Goal: Task Accomplishment & Management: Use online tool/utility

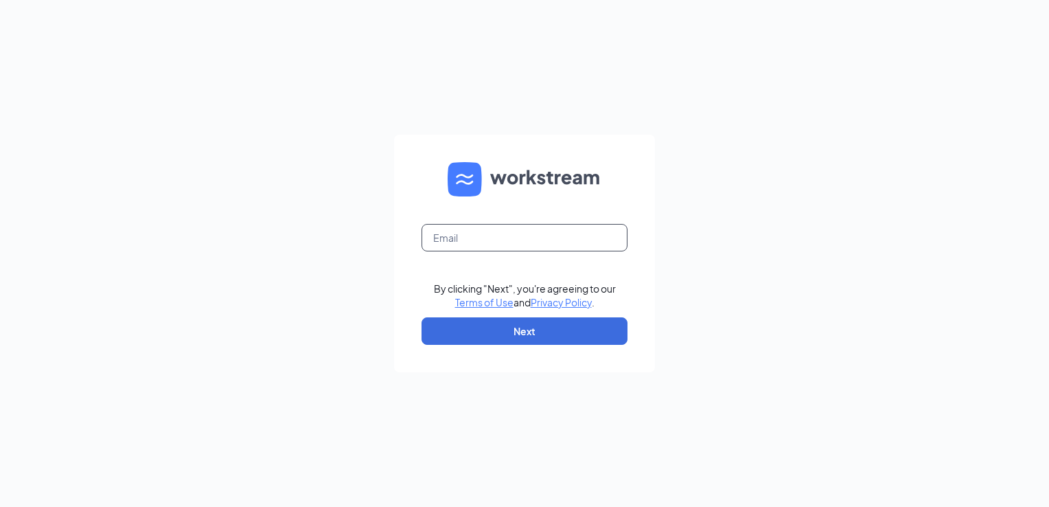
click at [480, 246] on input "text" at bounding box center [524, 237] width 206 height 27
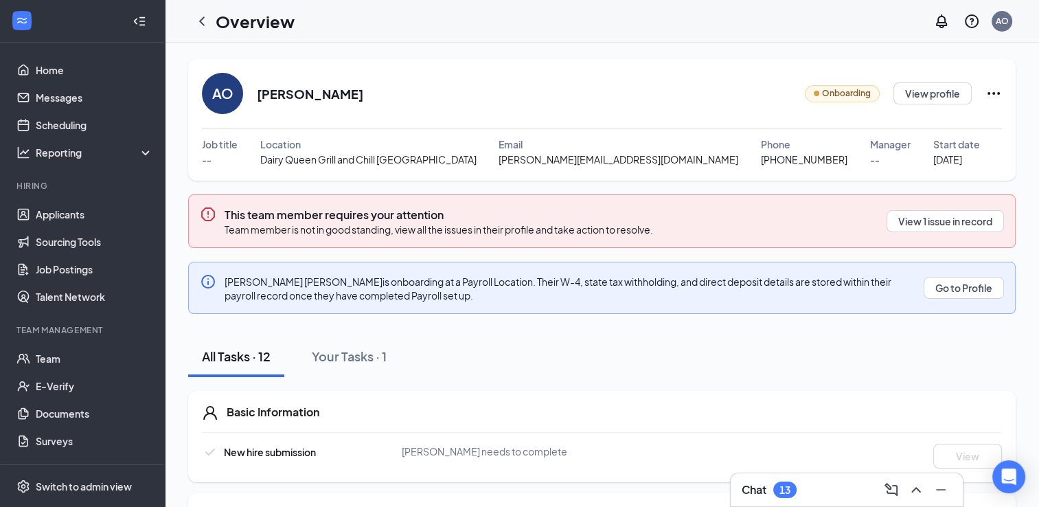
click at [24, 19] on icon "WorkstreamLogo" at bounding box center [22, 21] width 10 height 6
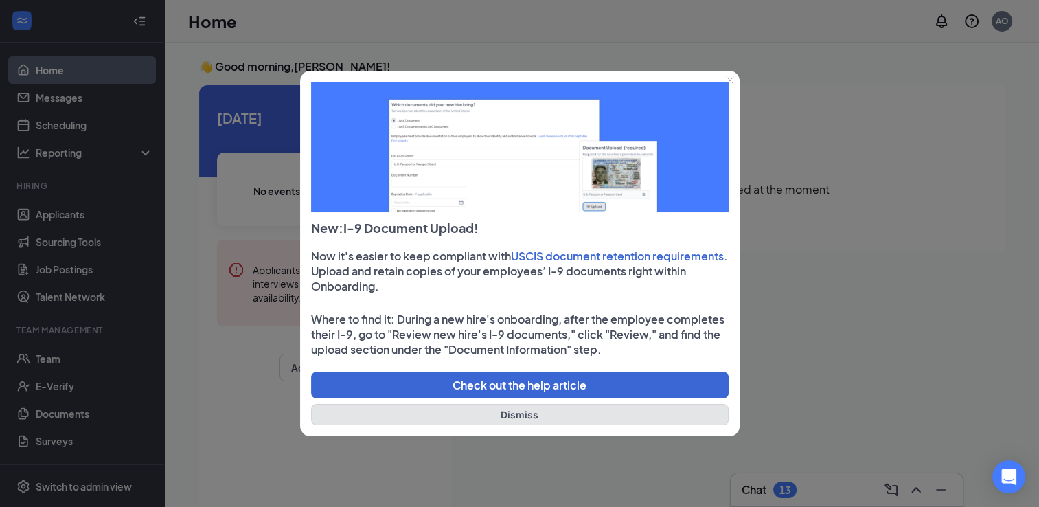
click at [476, 423] on button "Dismiss" at bounding box center [519, 414] width 417 height 21
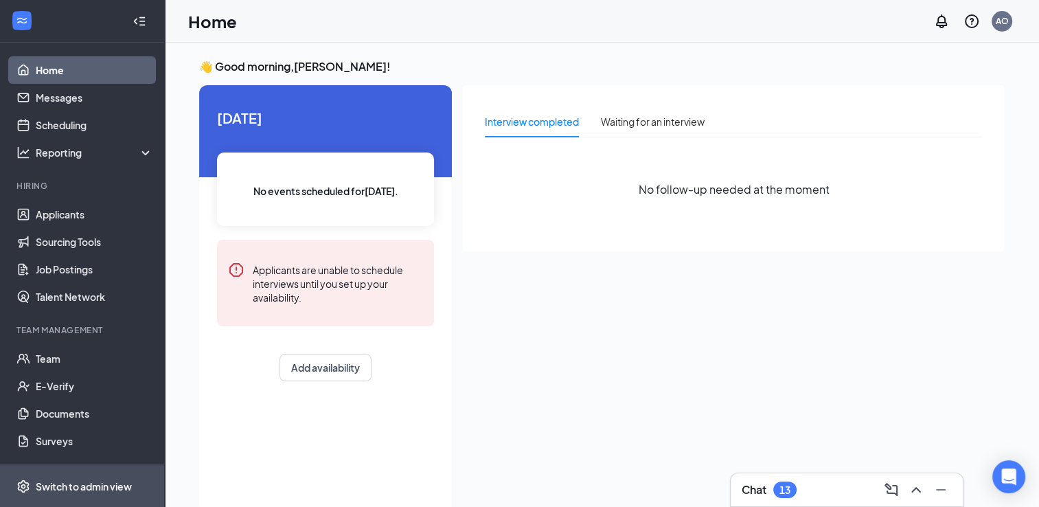
click at [111, 480] on div "Switch to admin view" at bounding box center [84, 486] width 96 height 14
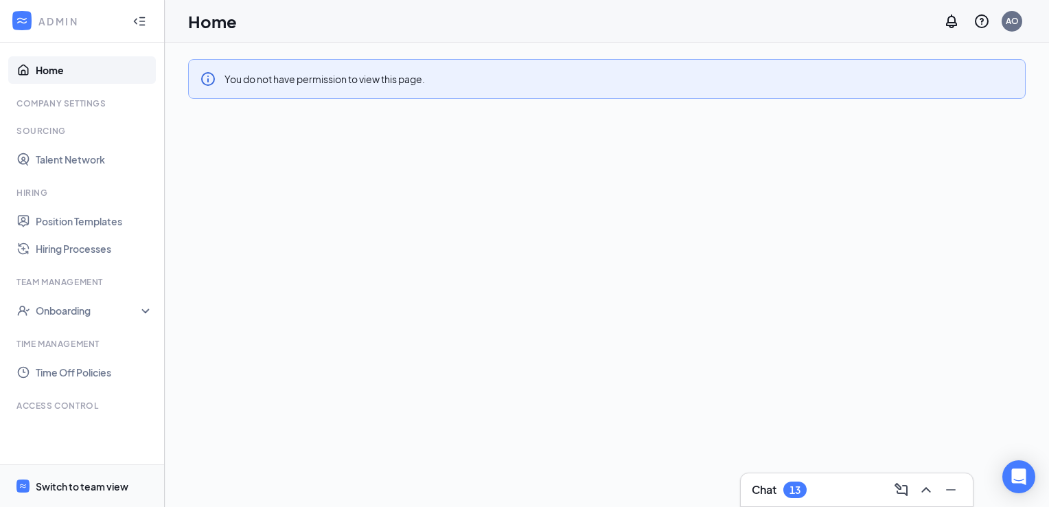
click at [102, 490] on div "Switch to team view" at bounding box center [82, 486] width 93 height 14
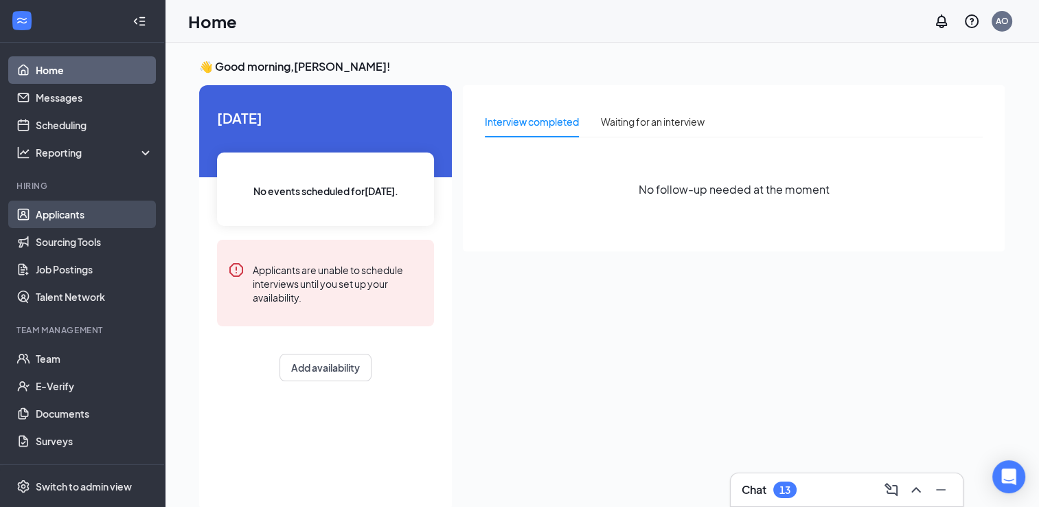
click at [84, 218] on link "Applicants" at bounding box center [94, 213] width 117 height 27
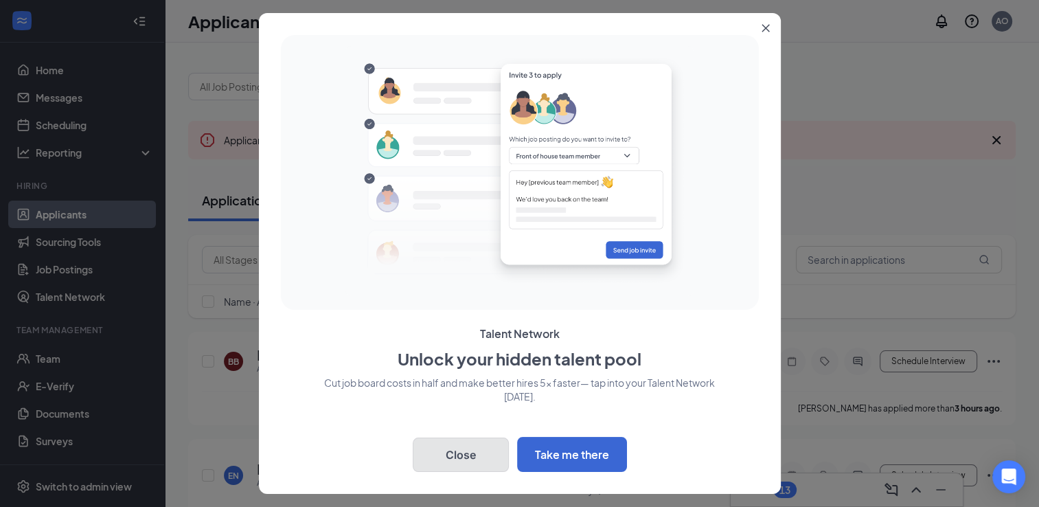
click at [489, 457] on button "Close" at bounding box center [461, 454] width 96 height 34
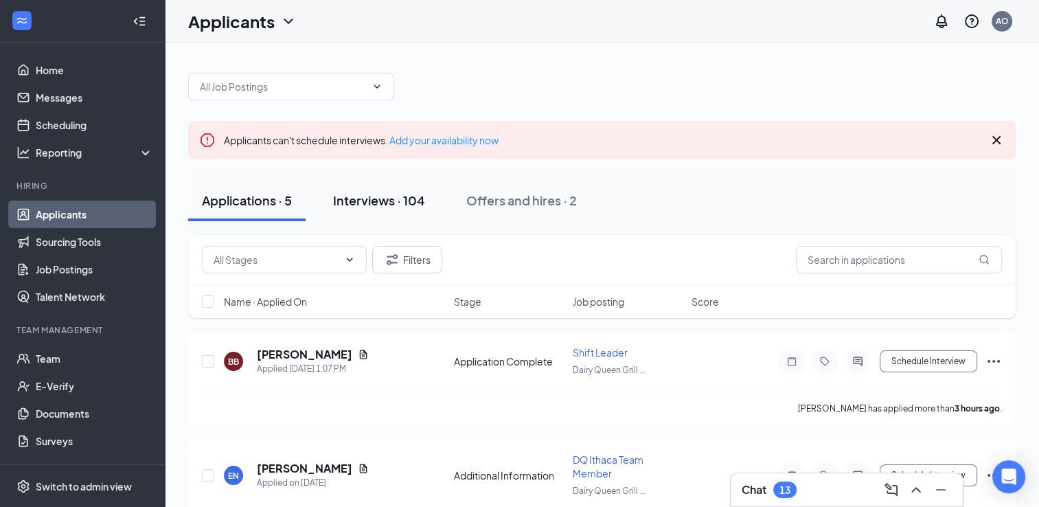
click at [394, 194] on div "Interviews · 104" at bounding box center [379, 200] width 92 height 17
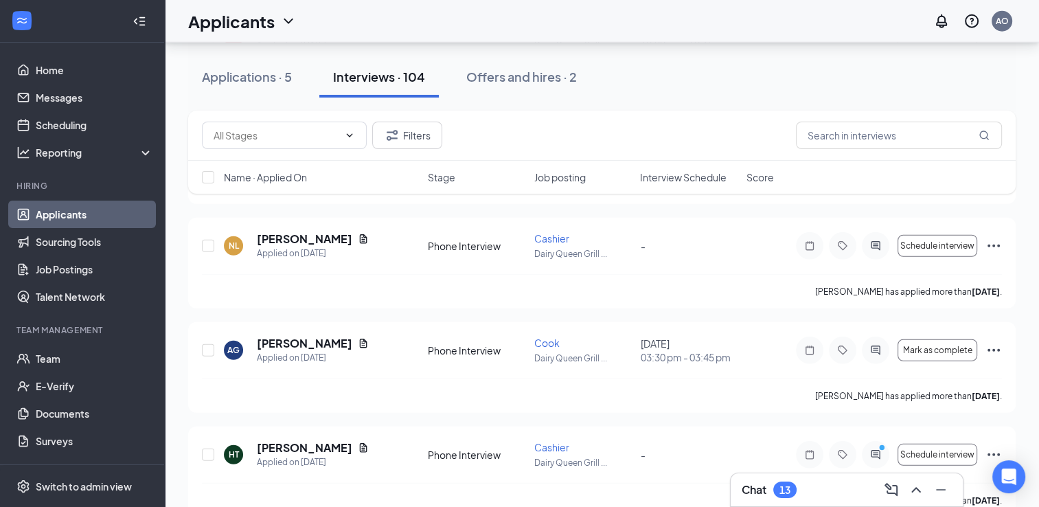
scroll to position [3662, 0]
click at [851, 130] on input "text" at bounding box center [899, 135] width 206 height 27
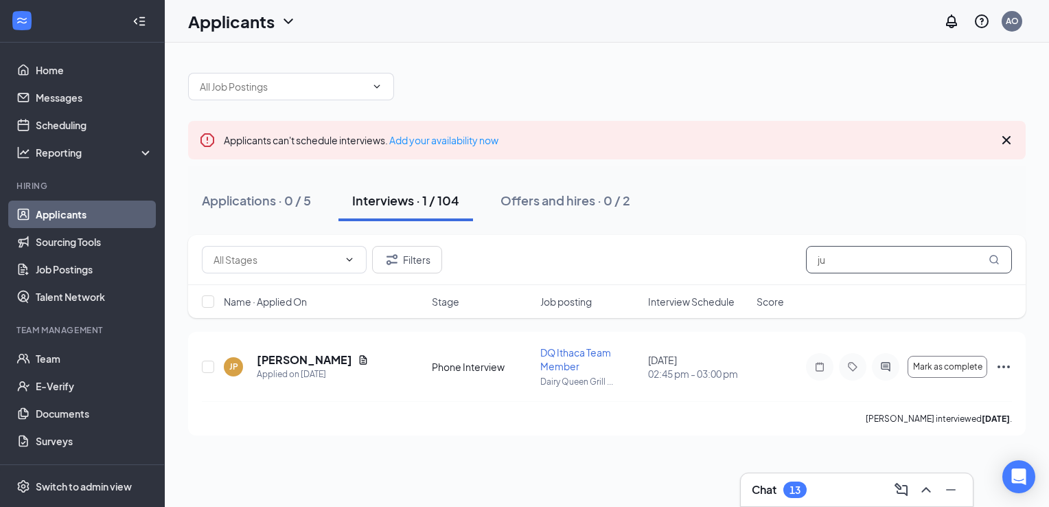
type input "j"
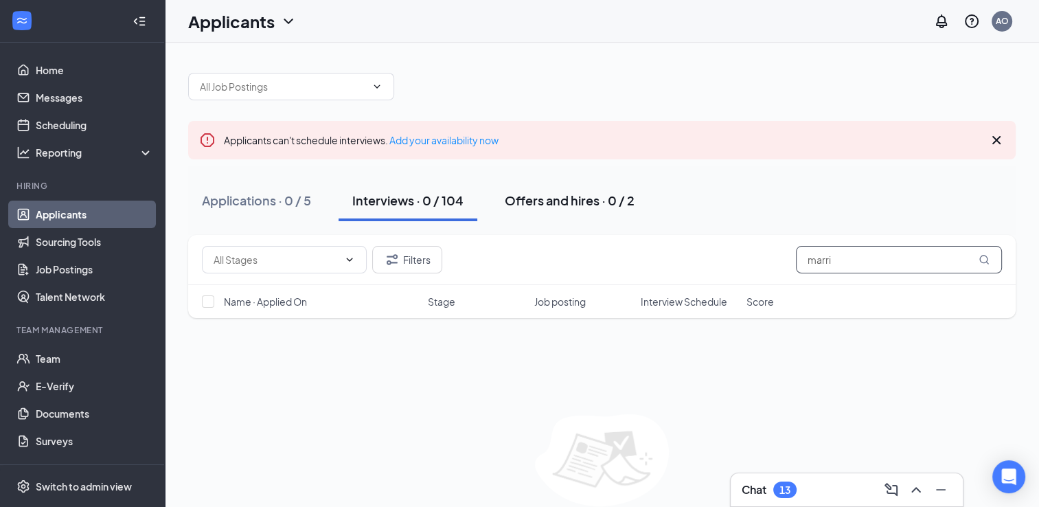
type input "marri"
click at [570, 202] on div "Offers and hires · 0 / 2" at bounding box center [570, 200] width 130 height 17
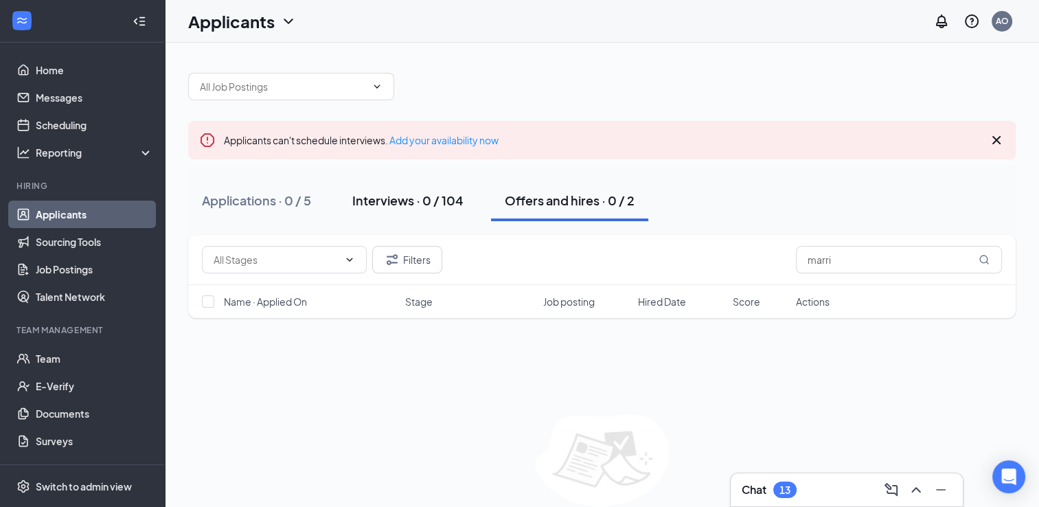
click at [390, 203] on div "Interviews · 0 / 104" at bounding box center [407, 200] width 111 height 17
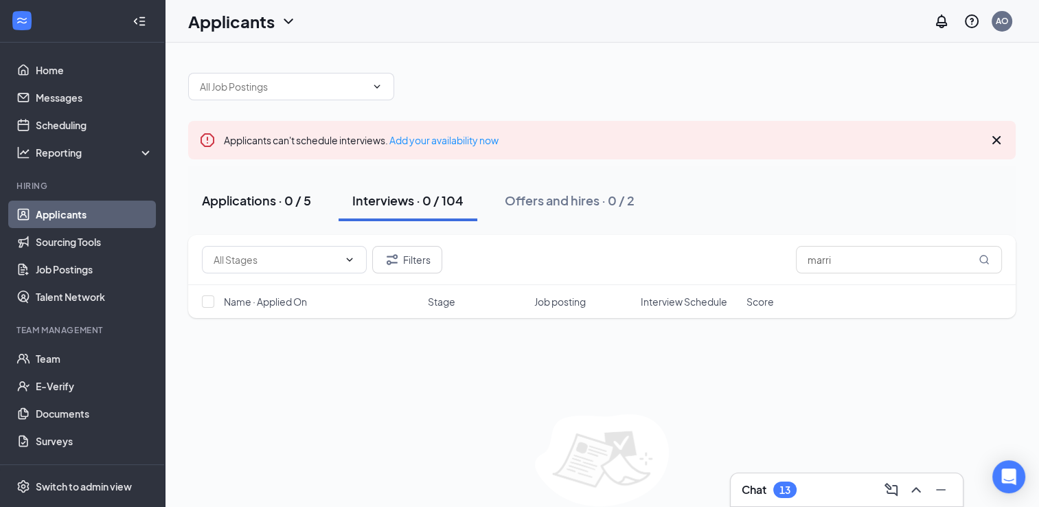
click at [241, 205] on div "Applications · 0 / 5" at bounding box center [256, 200] width 109 height 17
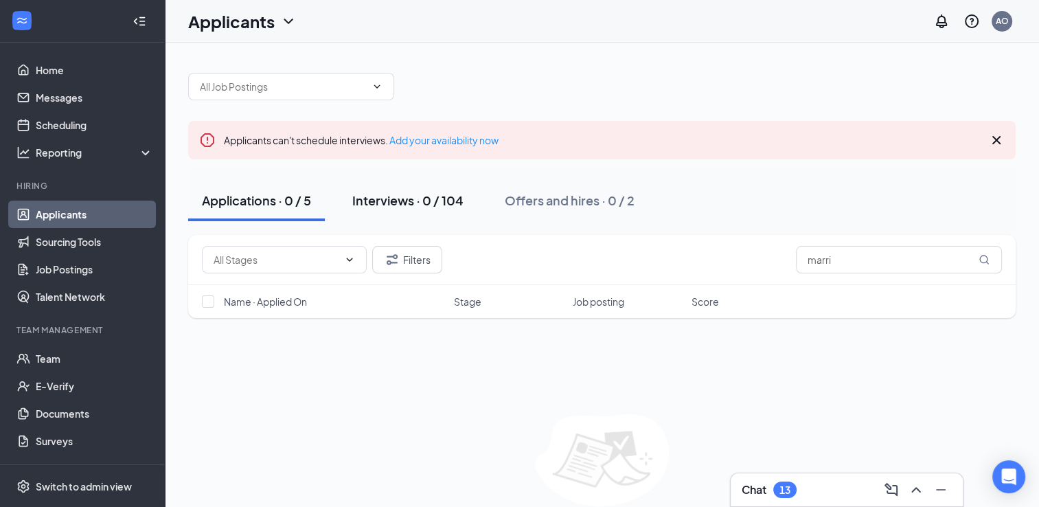
click at [434, 195] on div "Interviews · 0 / 104" at bounding box center [407, 200] width 111 height 17
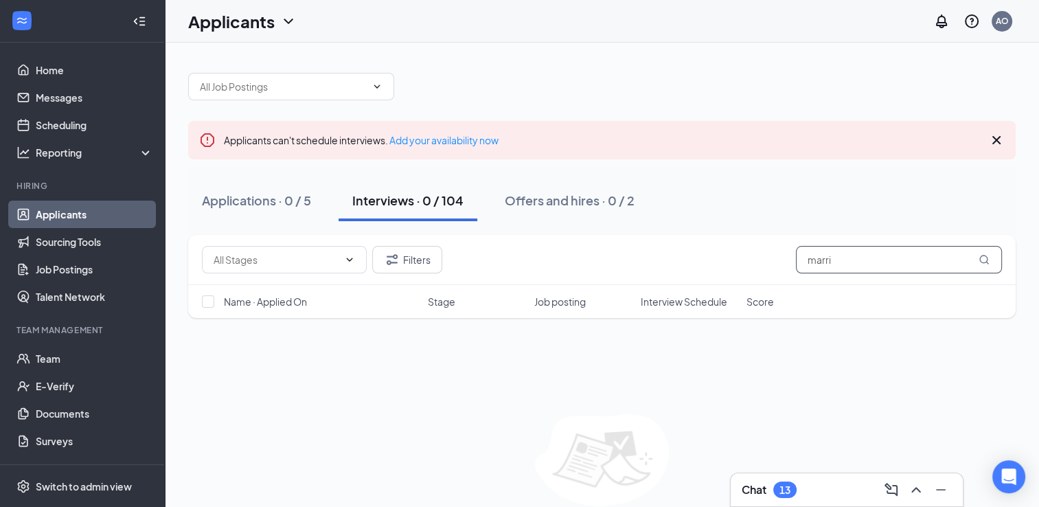
click at [829, 261] on input "marri" at bounding box center [899, 259] width 206 height 27
type input "m"
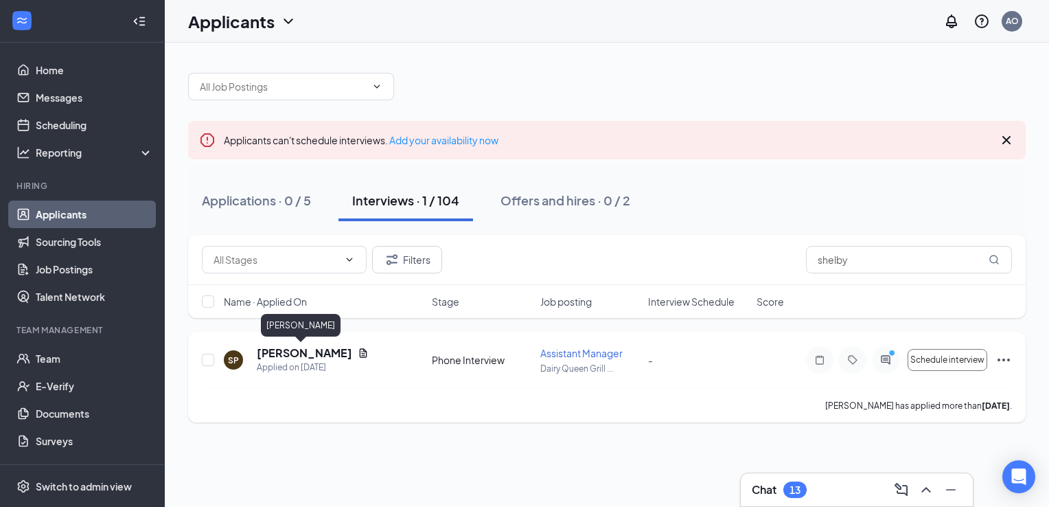
click at [266, 354] on h5 "[PERSON_NAME]" at bounding box center [304, 352] width 95 height 15
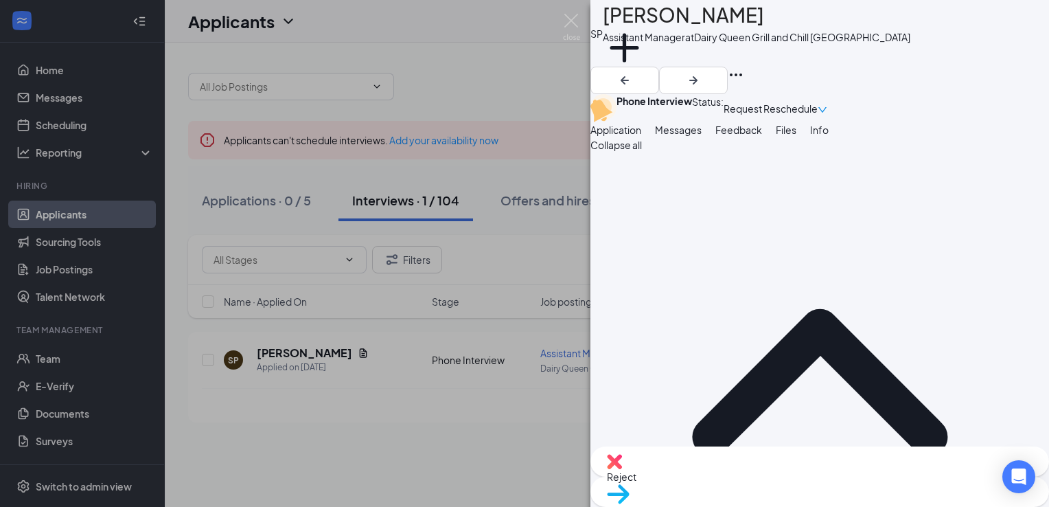
click at [431, 441] on div "SP [PERSON_NAME] Assistant Manager at Dairy Queen Grill and Chill Ithaca Add a …" at bounding box center [524, 253] width 1049 height 507
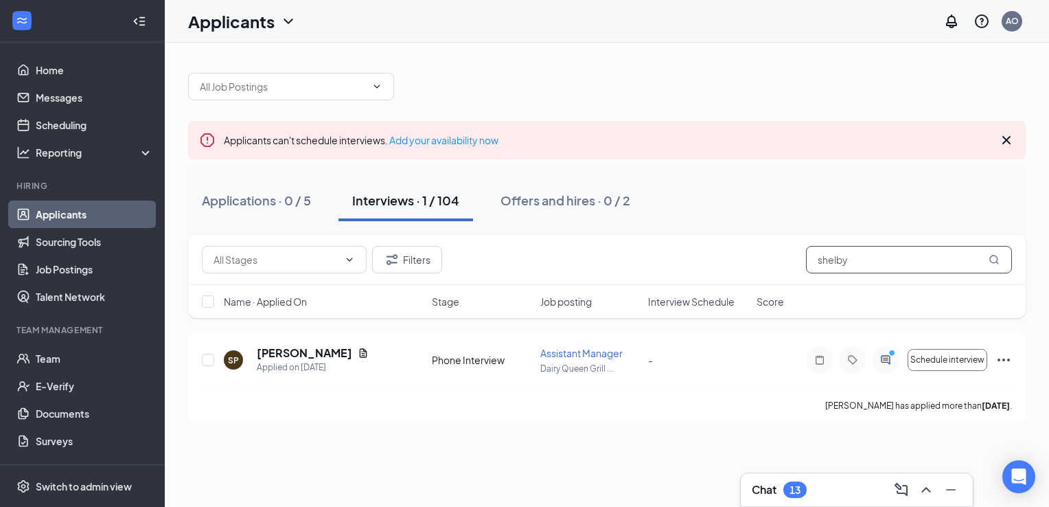
click at [859, 257] on input "shelby" at bounding box center [909, 259] width 206 height 27
type input "s"
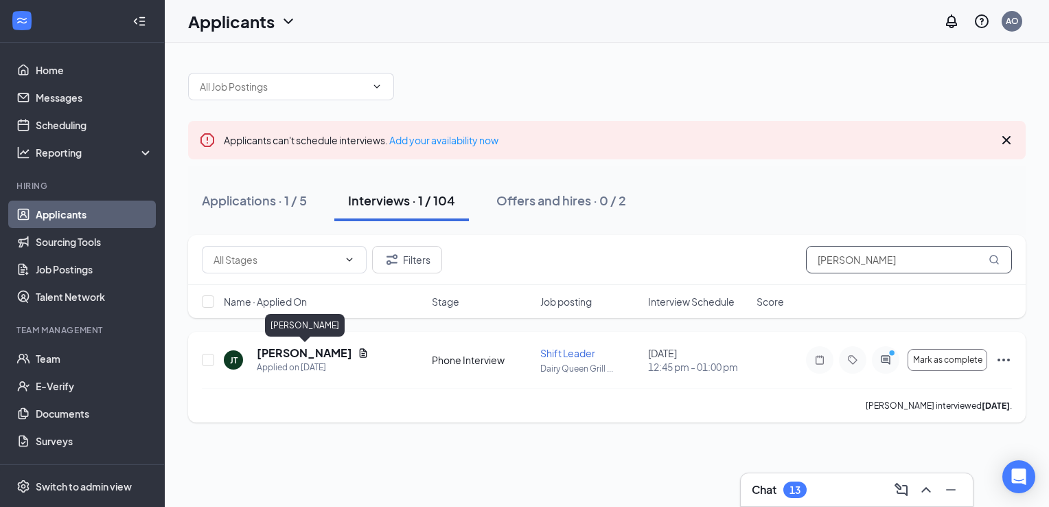
type input "[PERSON_NAME]"
click at [312, 357] on h5 "[PERSON_NAME]" at bounding box center [304, 352] width 95 height 15
